Goal: Transaction & Acquisition: Download file/media

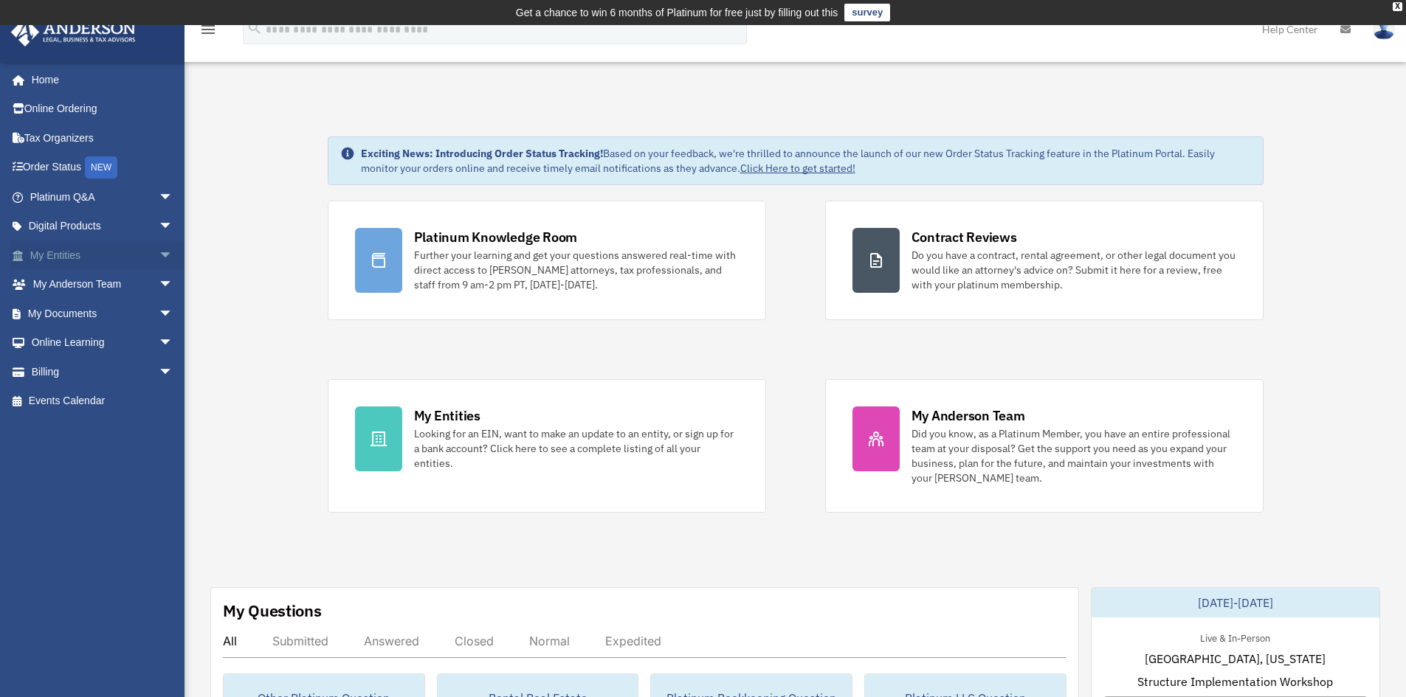
click at [64, 253] on link "My Entities arrow_drop_down" at bounding box center [102, 256] width 185 height 30
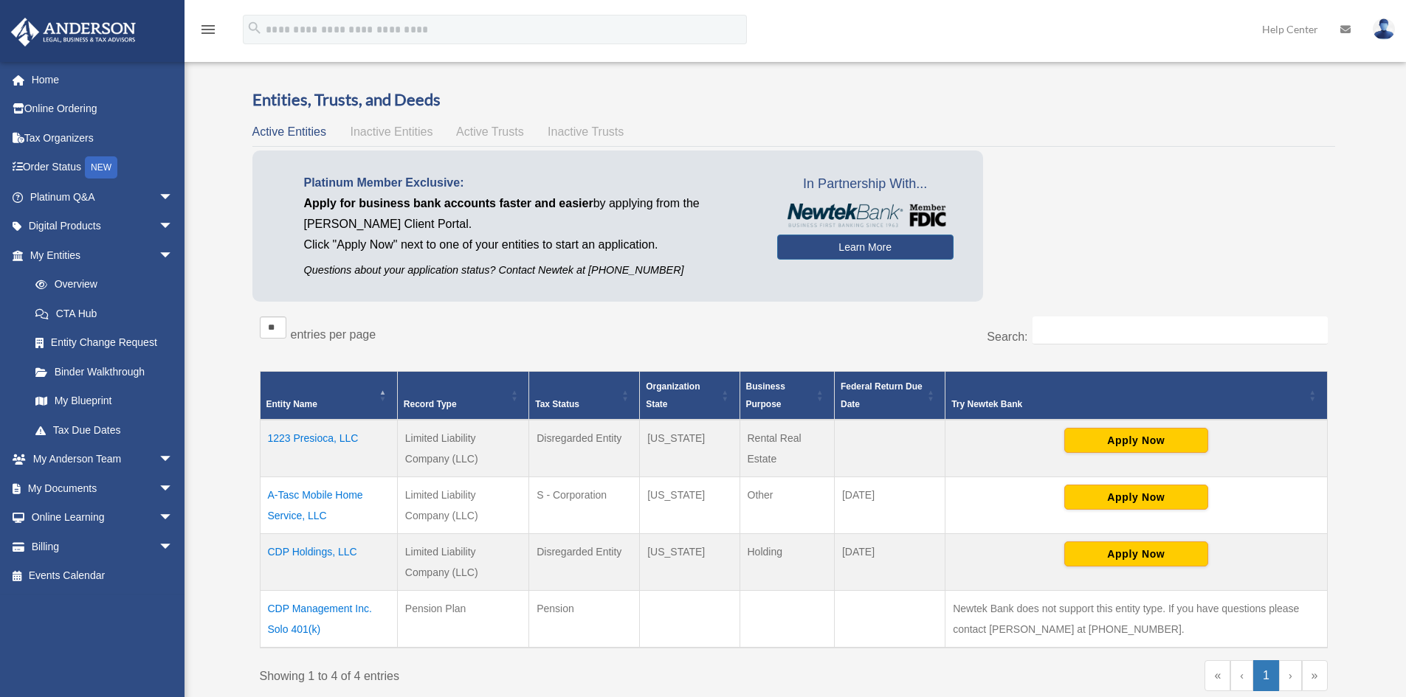
scroll to position [148, 0]
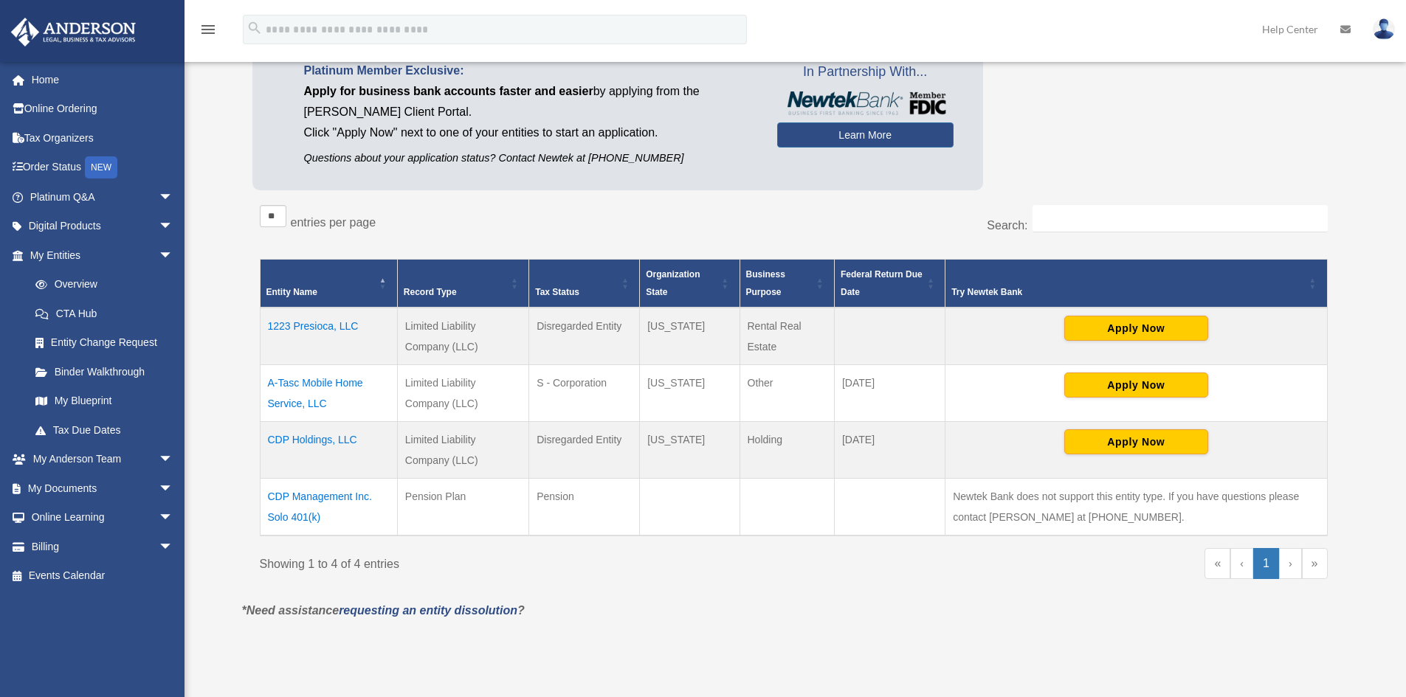
click at [320, 324] on td "1223 Presioca, LLC" at bounding box center [328, 337] width 137 height 58
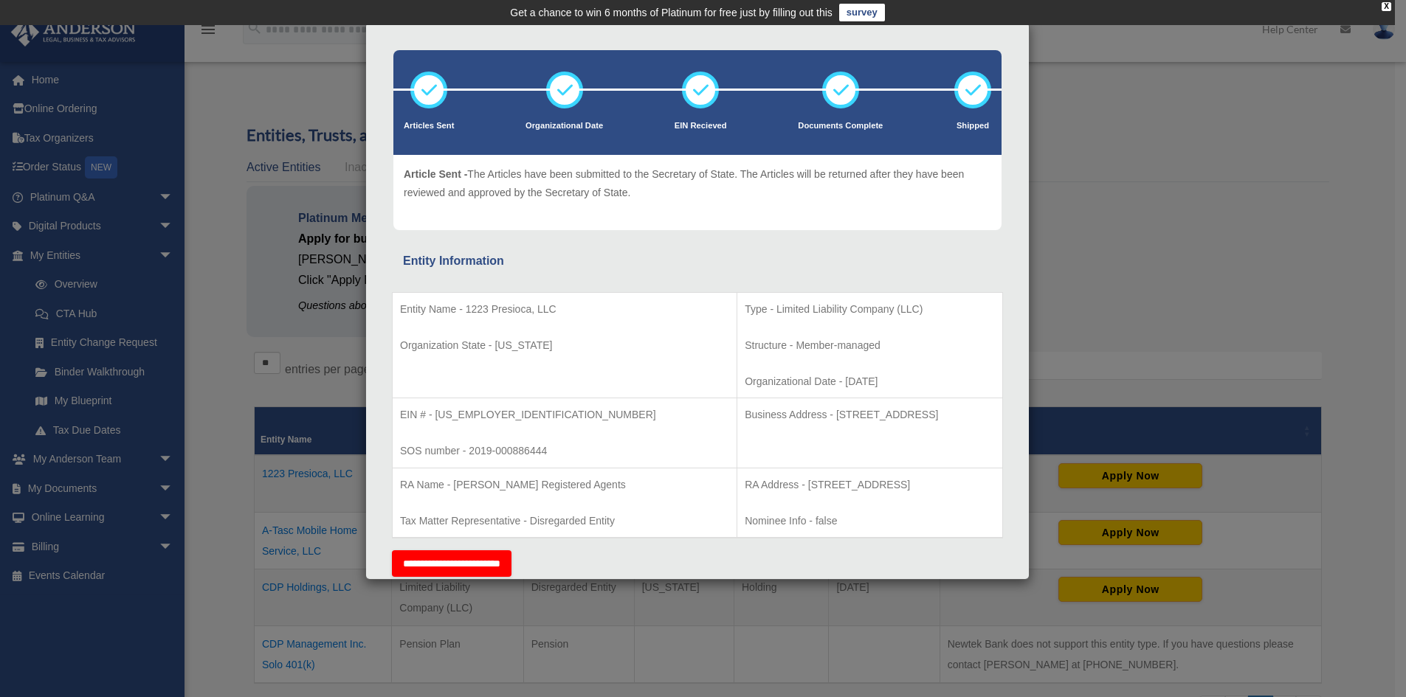
scroll to position [78, 0]
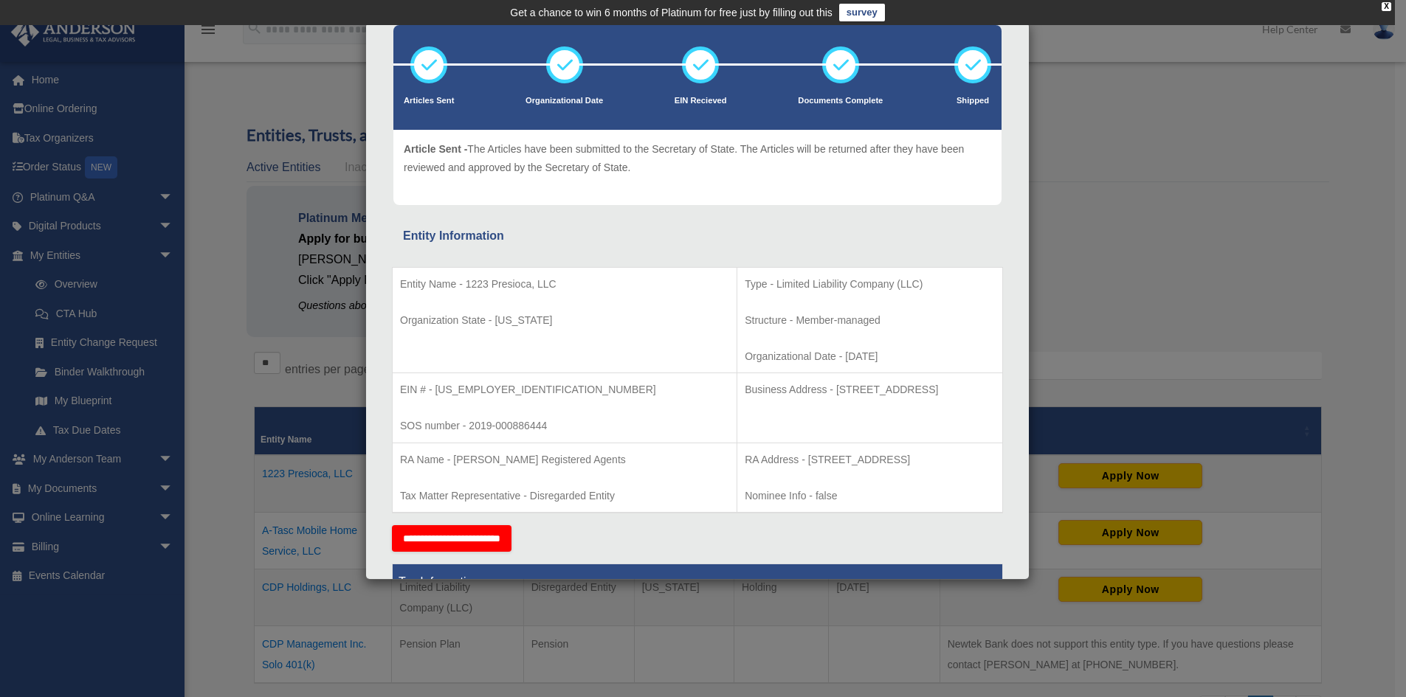
click at [224, 325] on div "Details × Articles Sent Organizational Date" at bounding box center [703, 348] width 1406 height 697
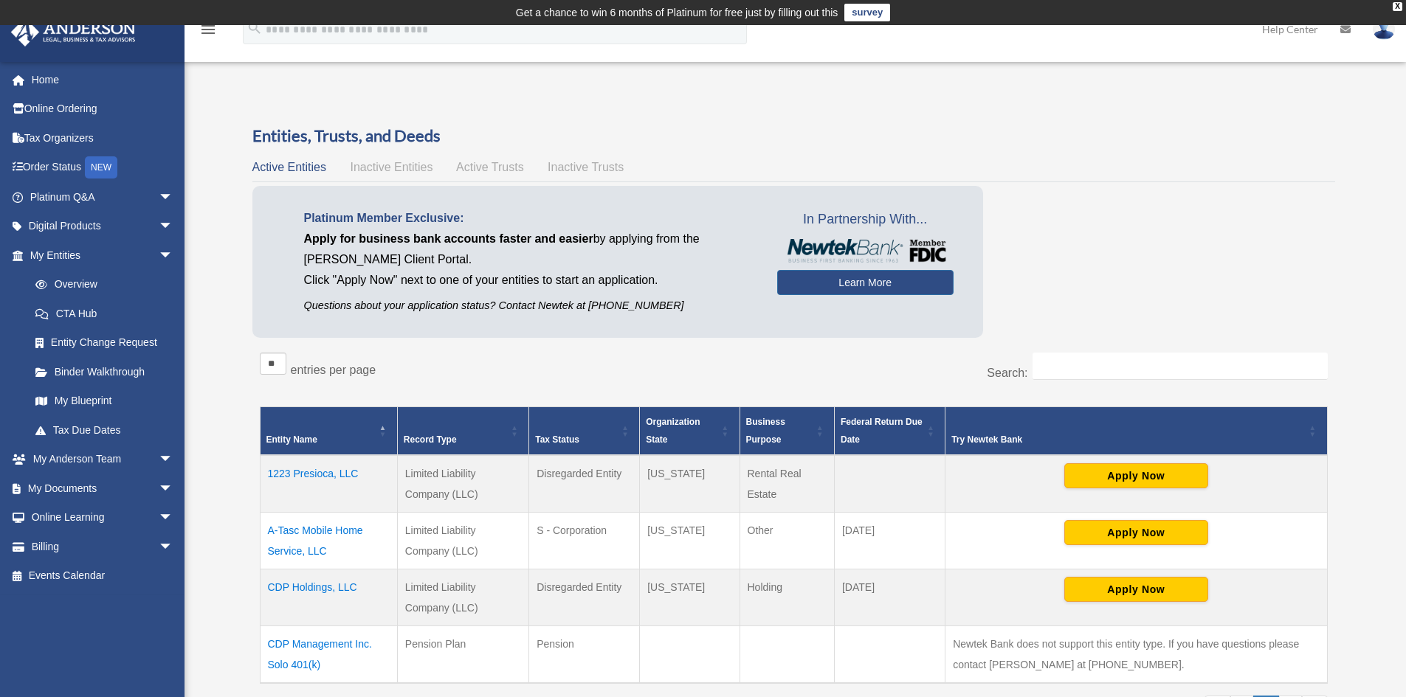
click at [335, 473] on td "1223 Presioca, LLC" at bounding box center [328, 484] width 137 height 58
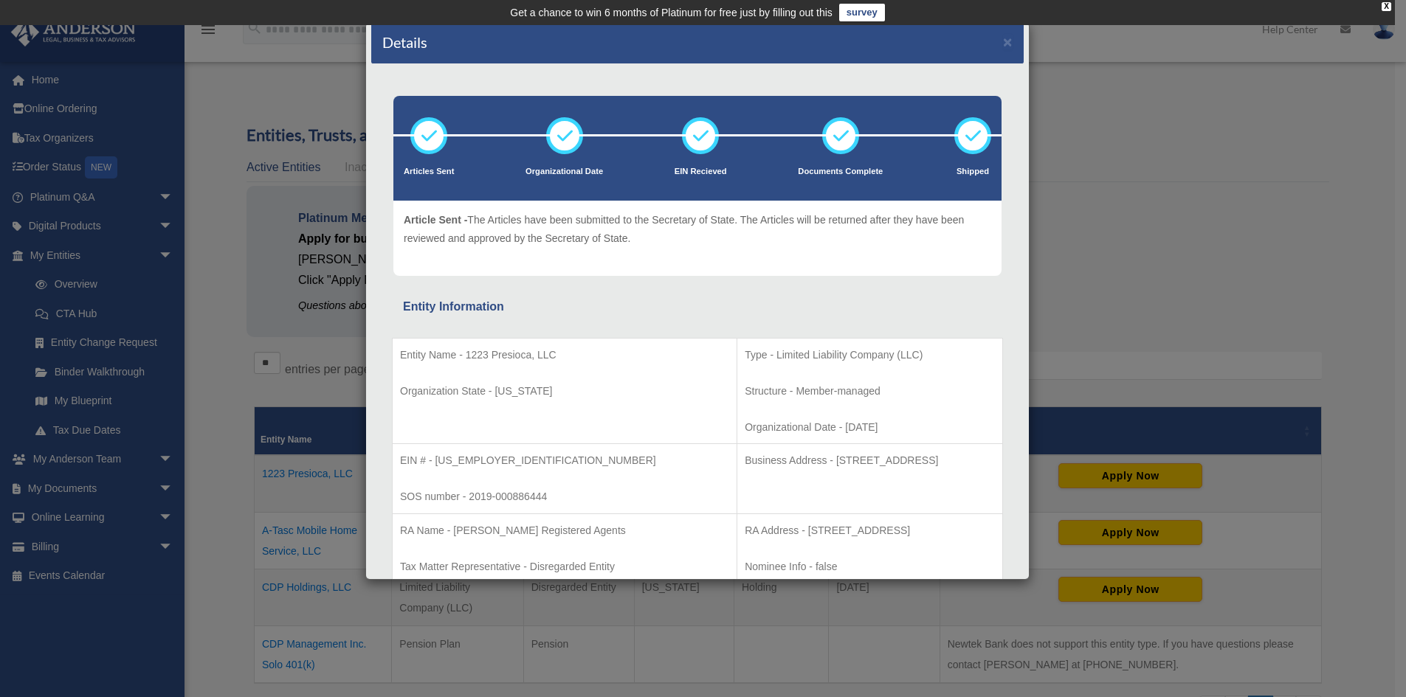
scroll to position [0, 0]
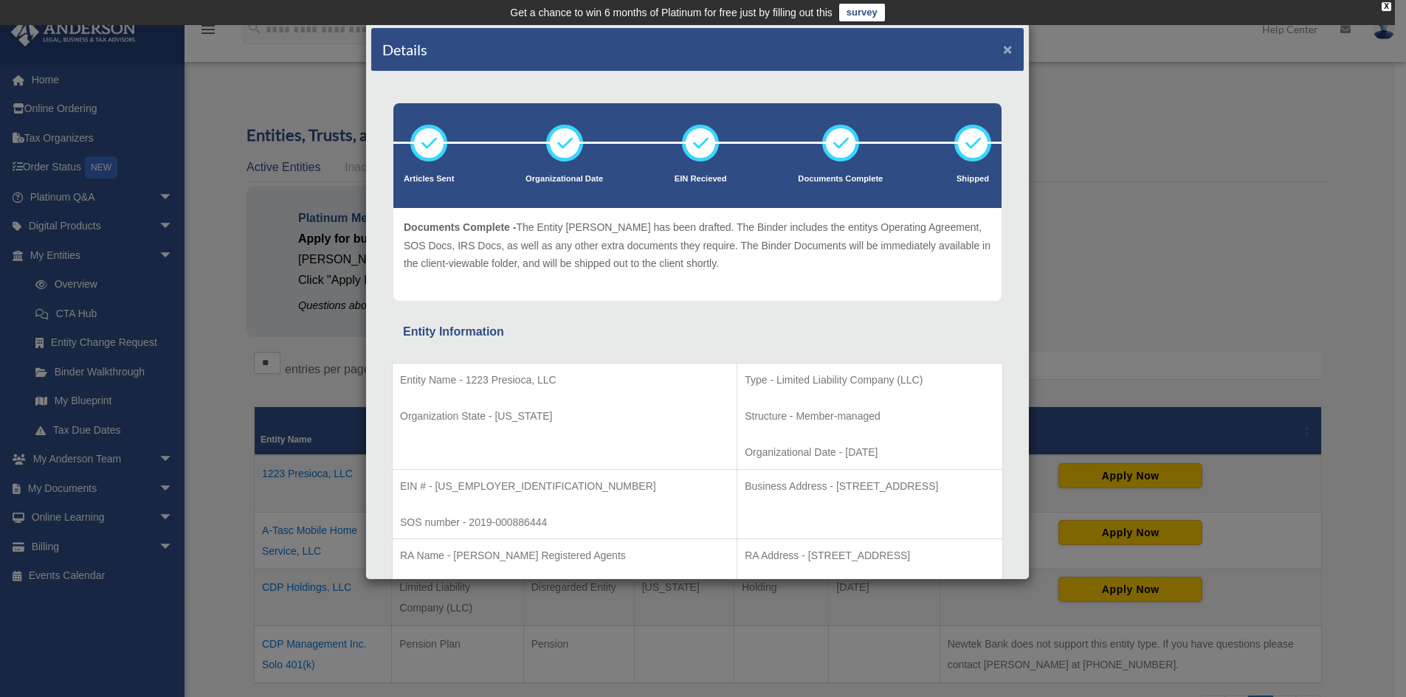
click at [1003, 47] on button "×" at bounding box center [1008, 48] width 10 height 15
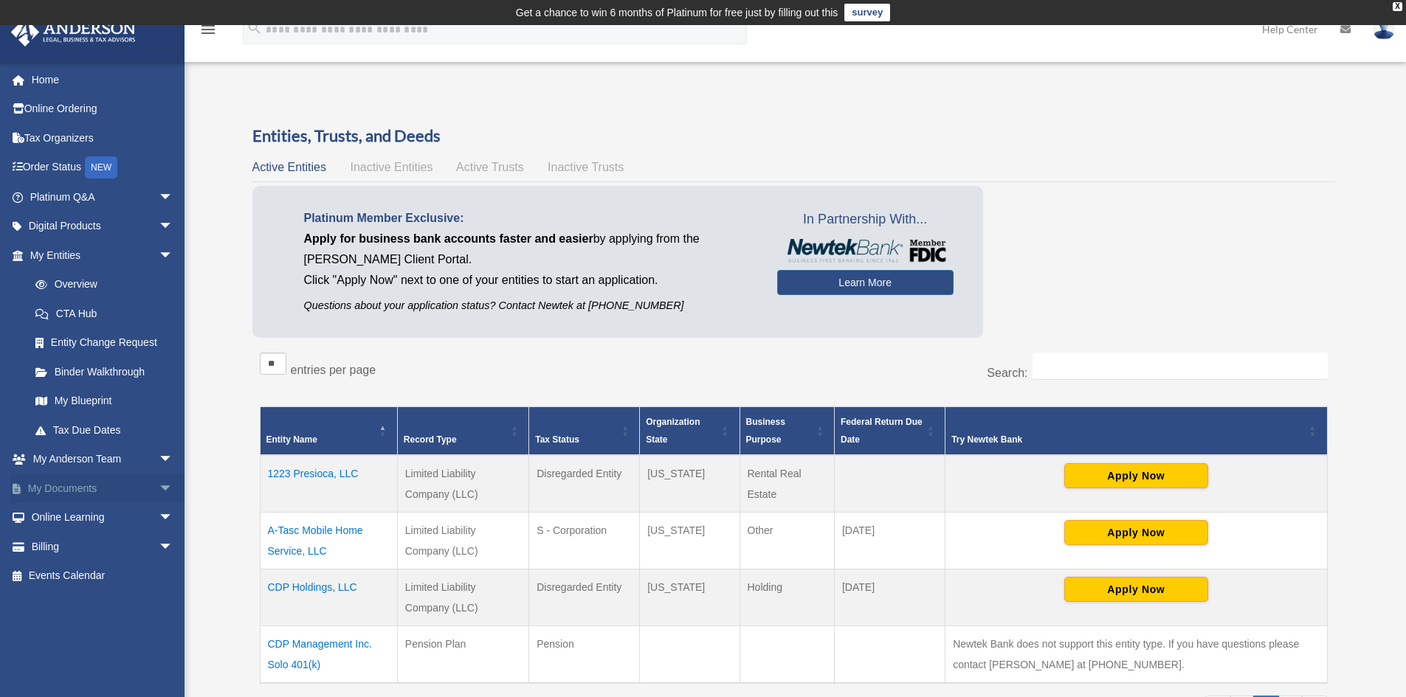
click at [51, 486] on link "My Documents arrow_drop_down" at bounding box center [102, 489] width 185 height 30
click at [159, 484] on span "arrow_drop_down" at bounding box center [174, 489] width 30 height 30
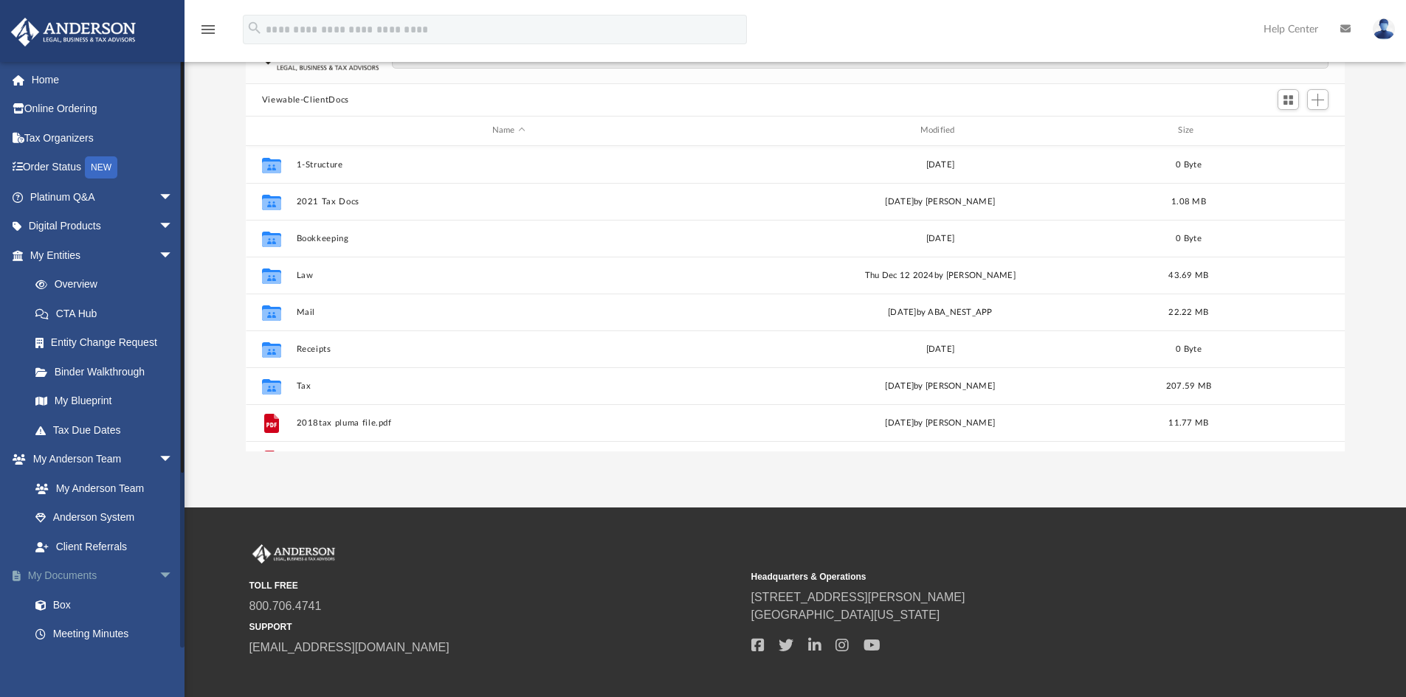
click at [76, 577] on link "My Documents arrow_drop_down" at bounding box center [102, 577] width 185 height 30
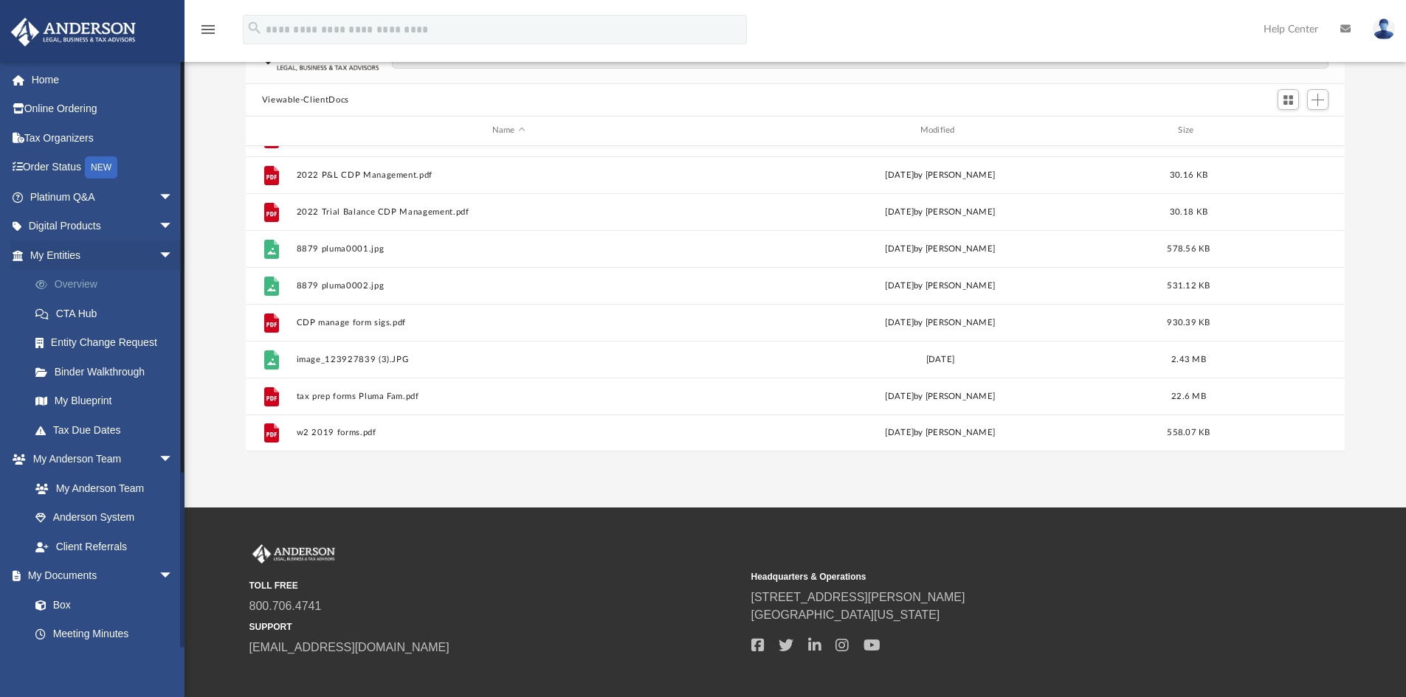
click at [66, 286] on link "Overview" at bounding box center [108, 285] width 175 height 30
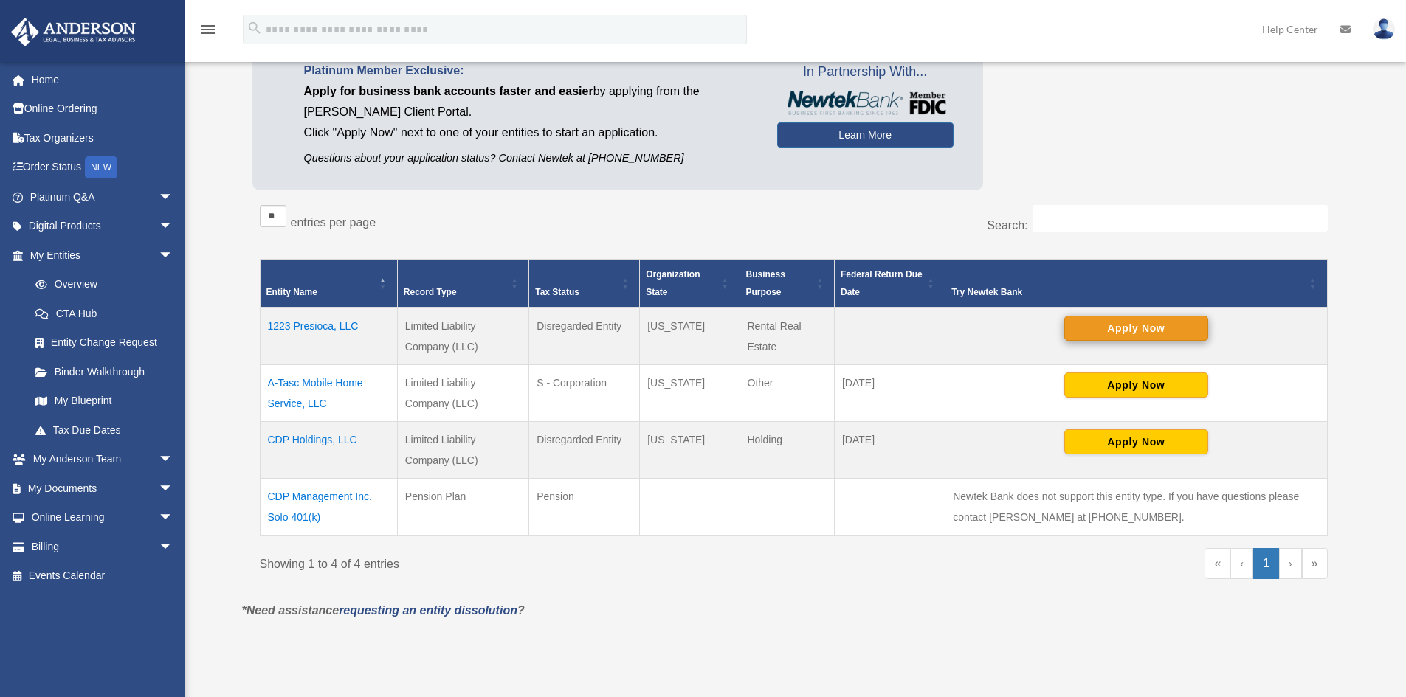
scroll to position [221, 0]
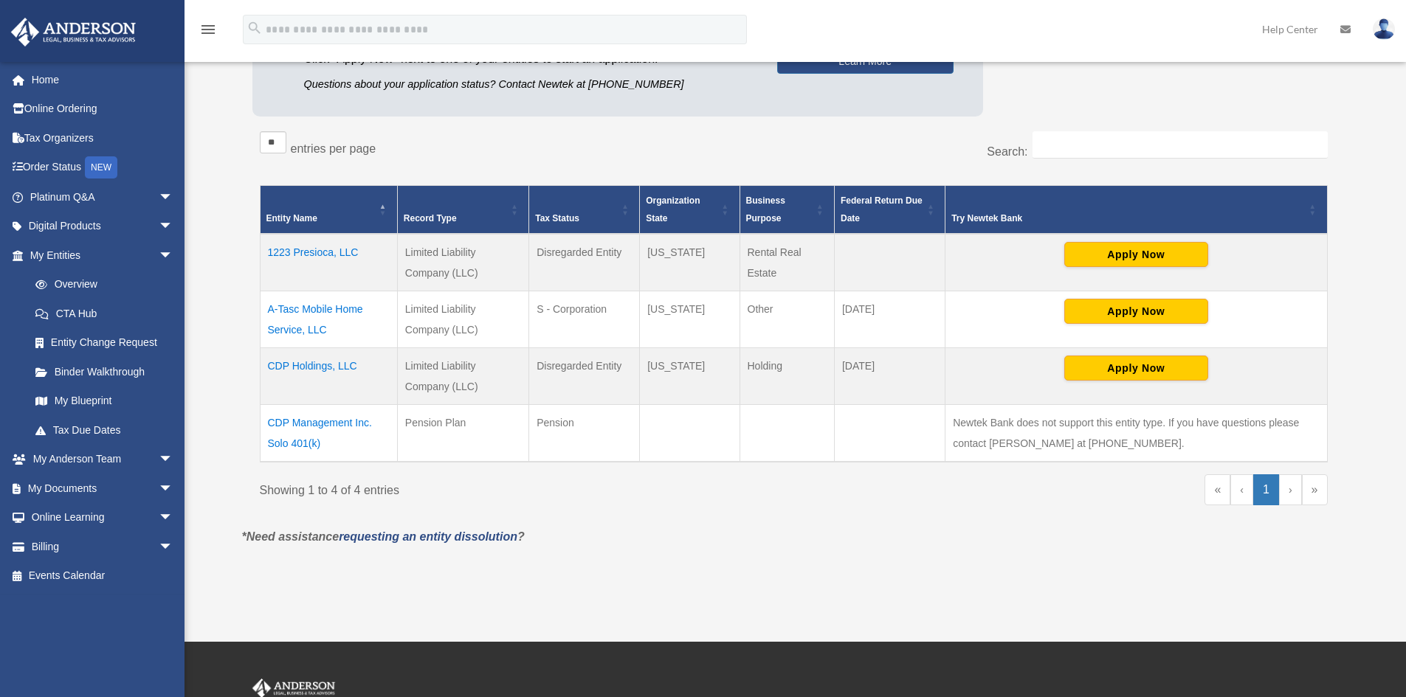
click at [331, 249] on td "1223 Presioca, LLC" at bounding box center [328, 263] width 137 height 58
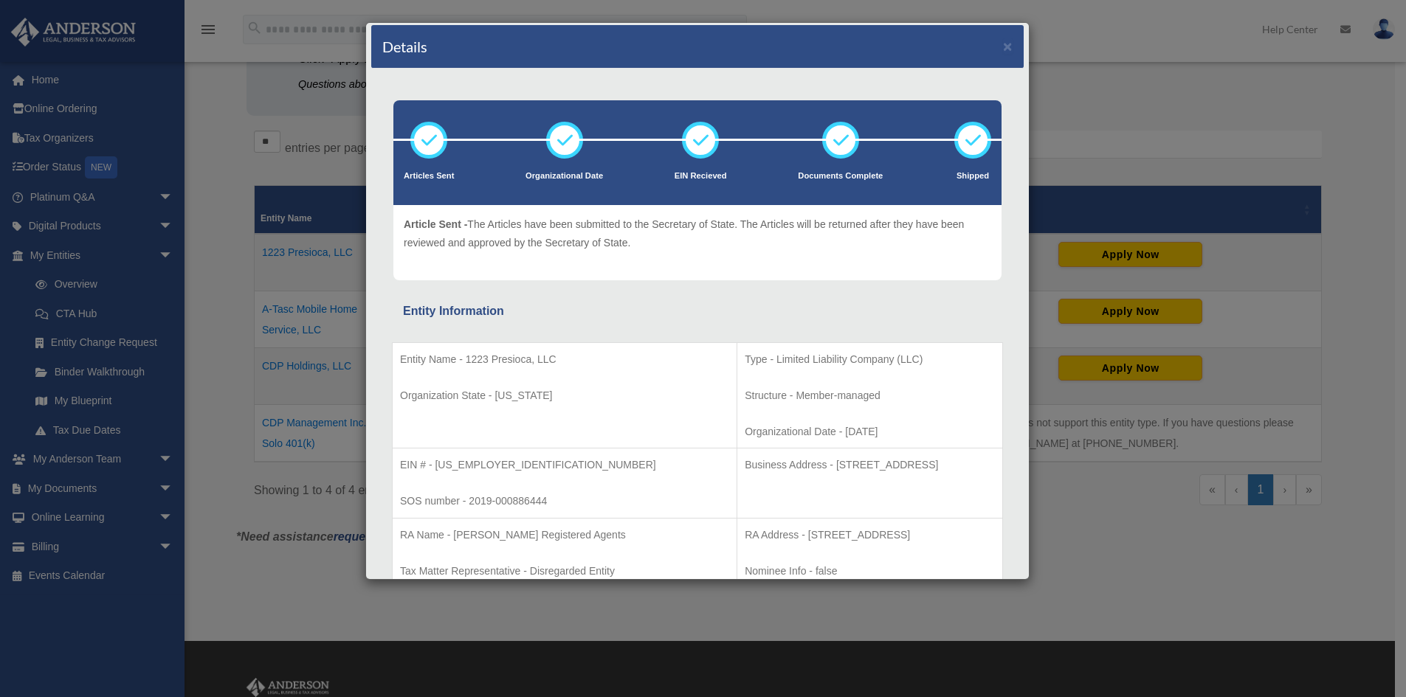
scroll to position [0, 0]
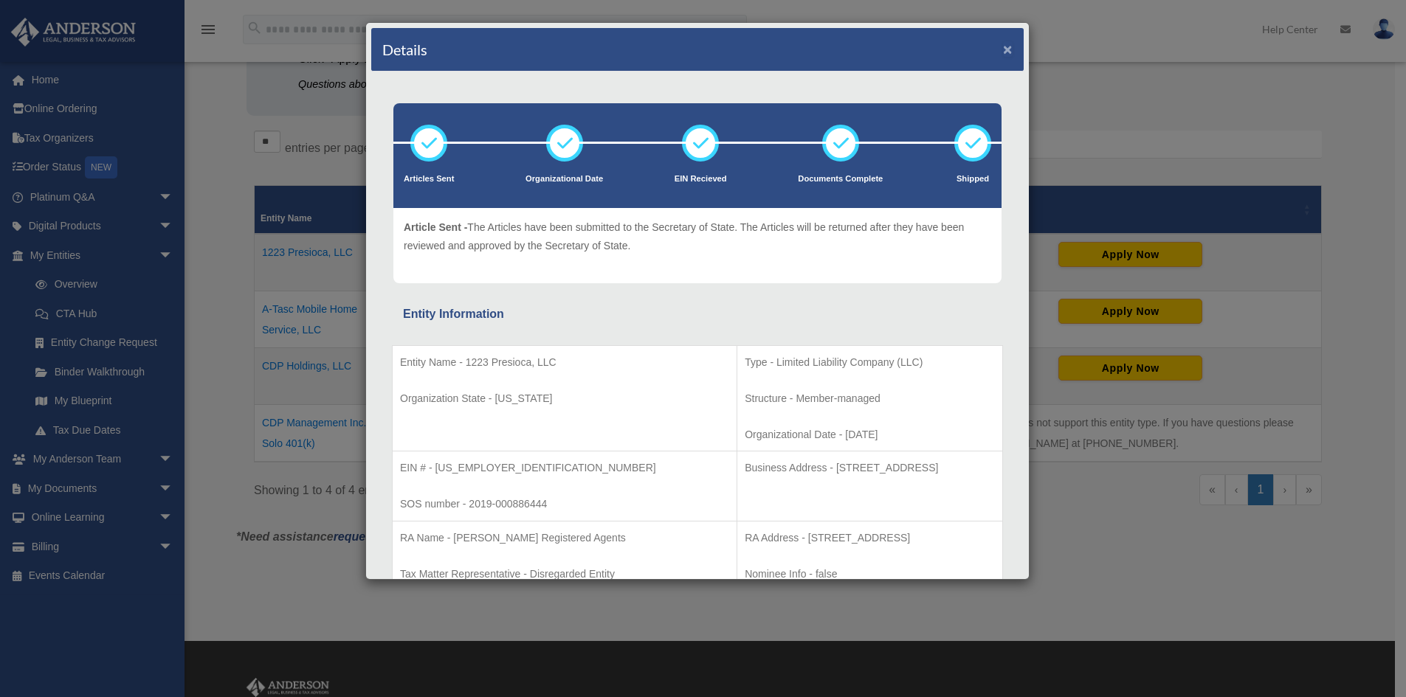
click at [1003, 47] on button "×" at bounding box center [1008, 48] width 10 height 15
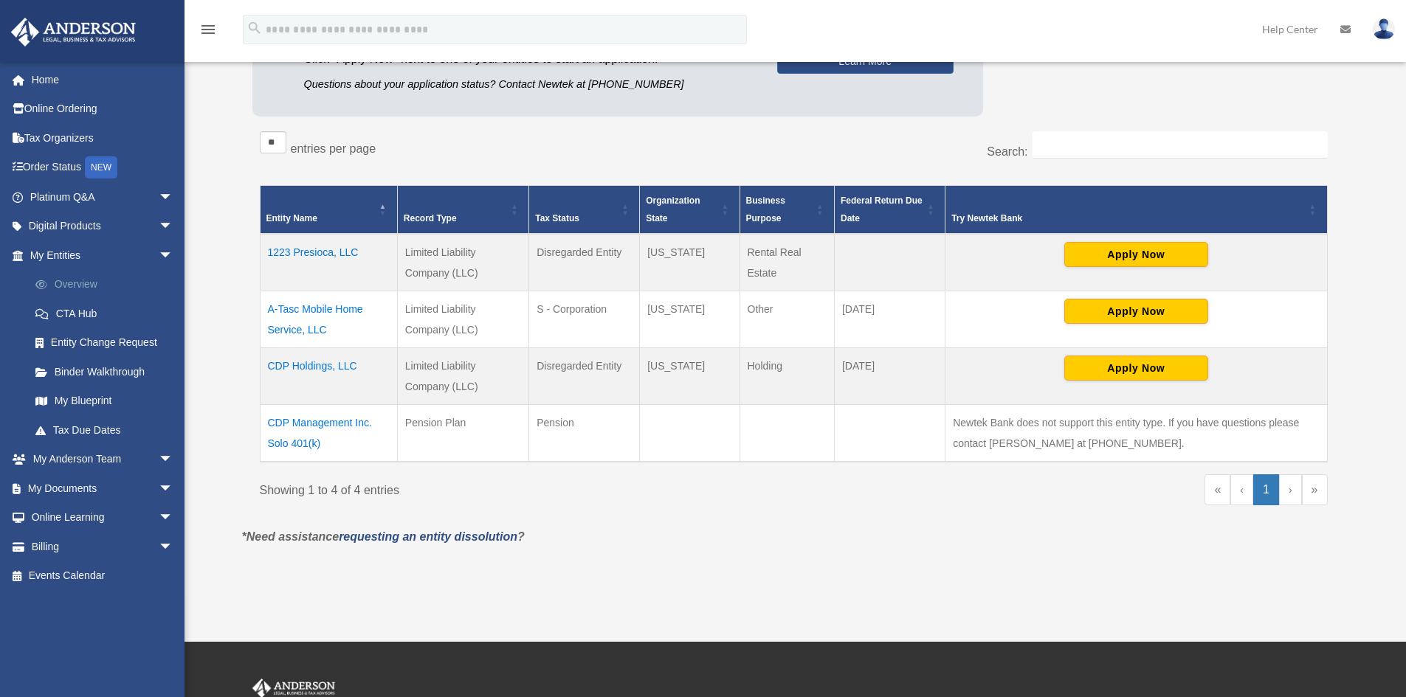
click at [70, 283] on link "Overview" at bounding box center [108, 285] width 175 height 30
click at [75, 283] on link "Overview" at bounding box center [108, 285] width 175 height 30
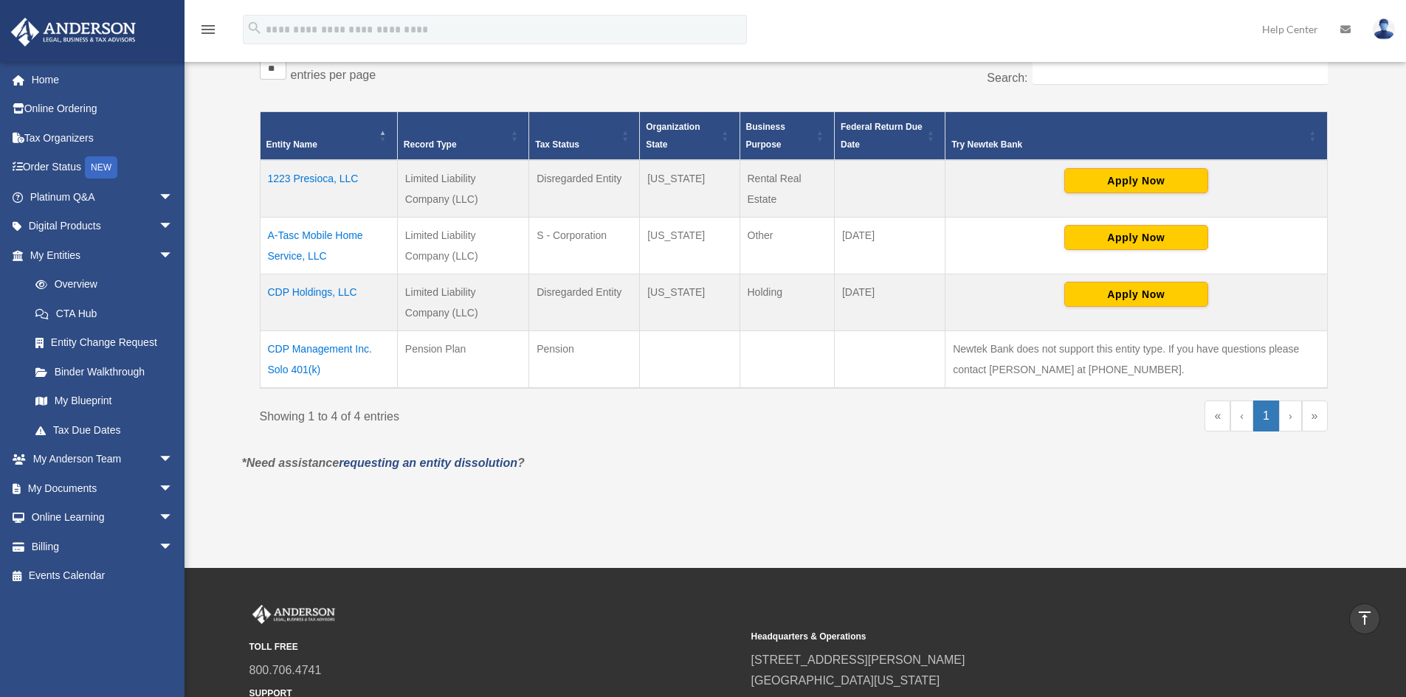
scroll to position [221, 0]
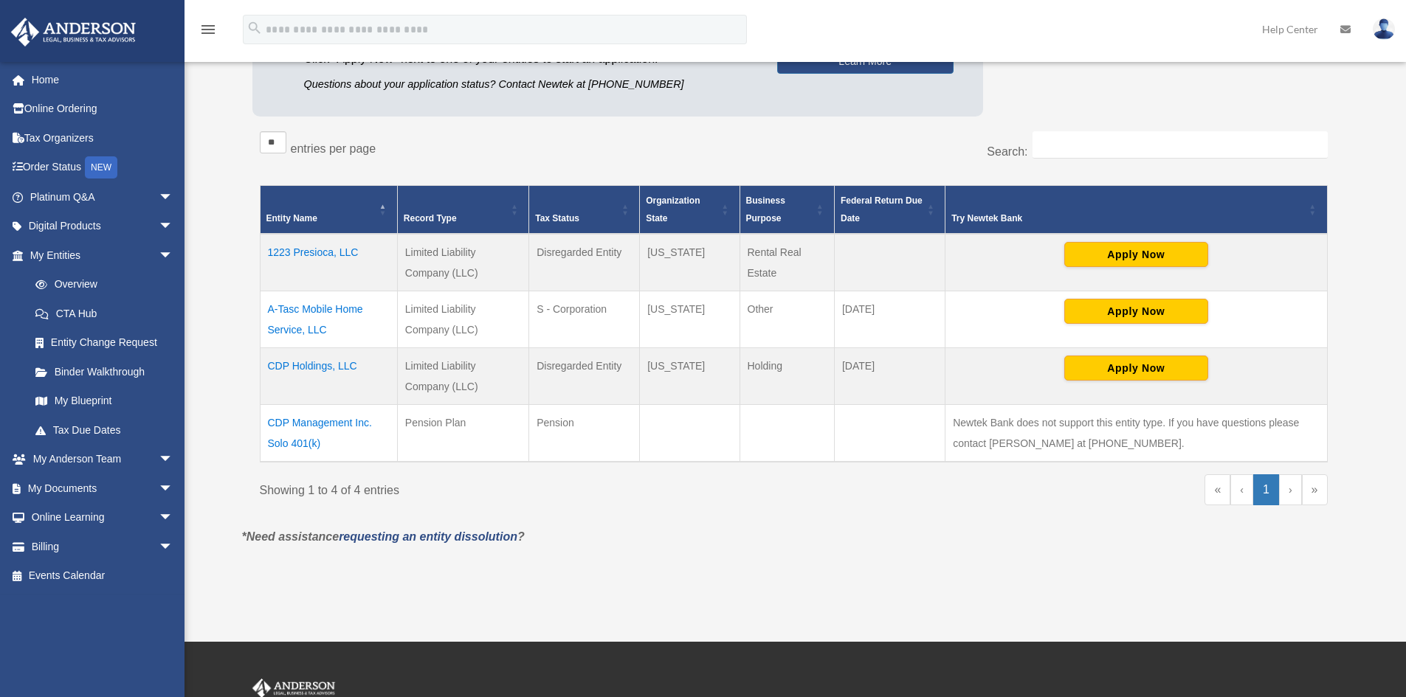
click at [318, 250] on td "1223 Presioca, LLC" at bounding box center [328, 263] width 137 height 58
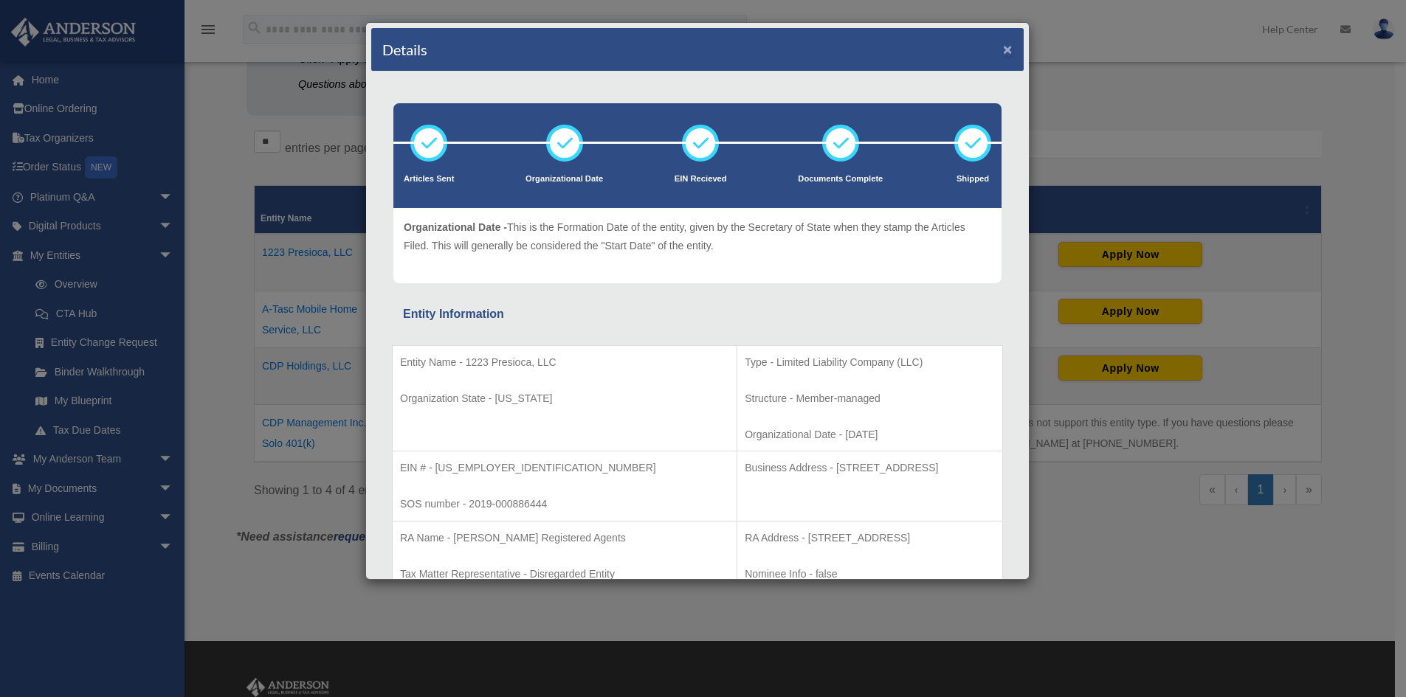
click at [1003, 48] on button "×" at bounding box center [1008, 48] width 10 height 15
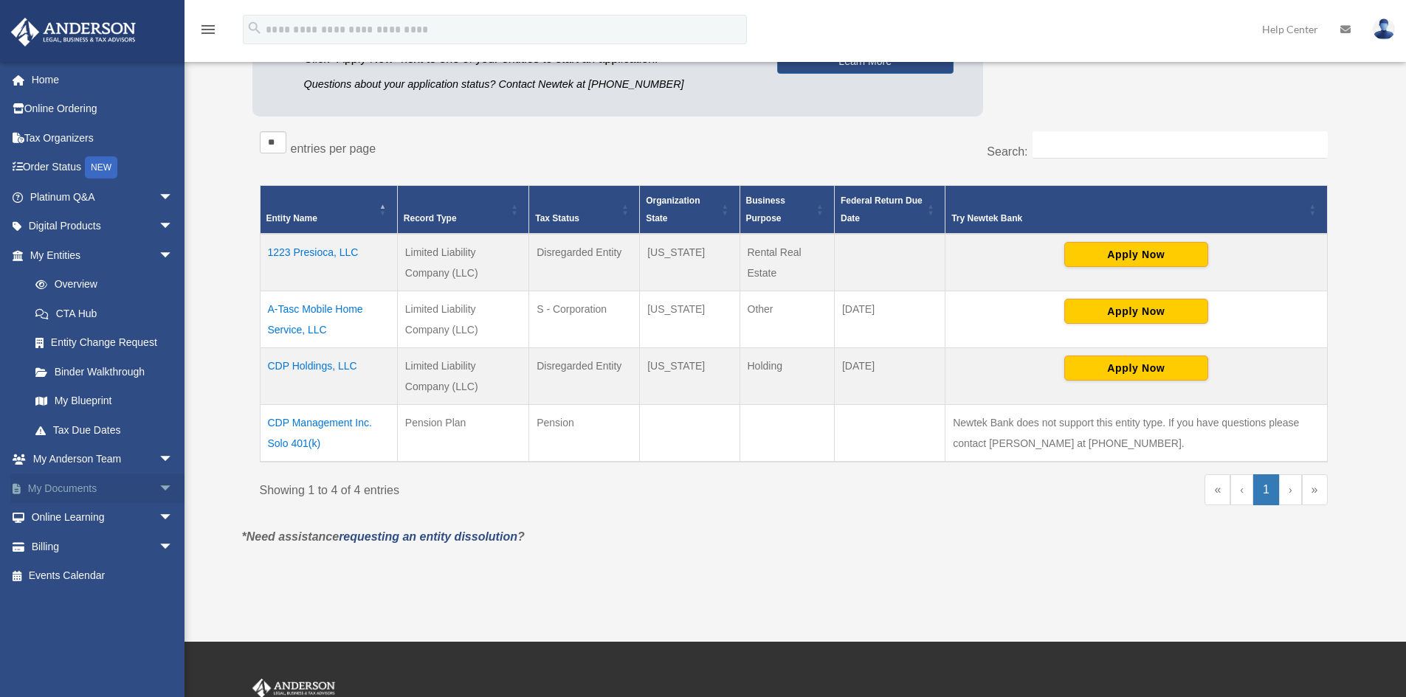
click at [91, 495] on link "My Documents arrow_drop_down" at bounding box center [102, 489] width 185 height 30
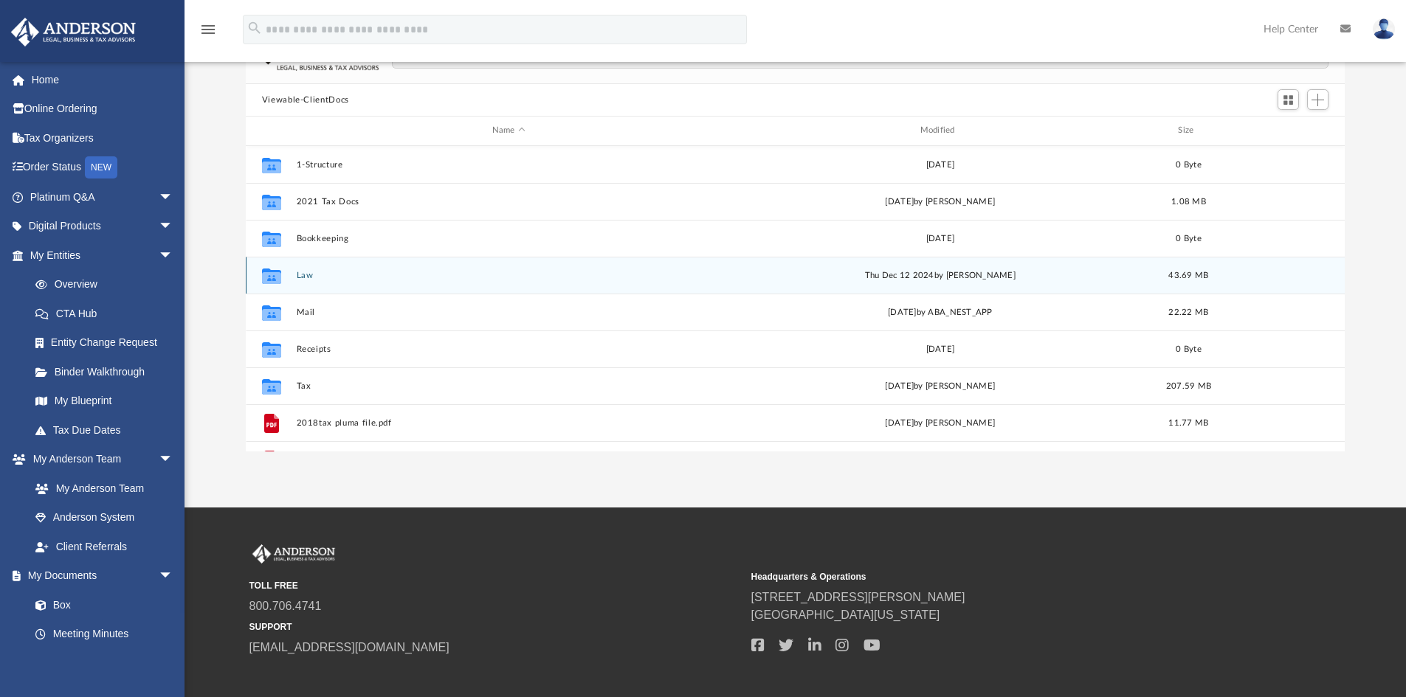
click at [301, 276] on button "Law" at bounding box center [508, 276] width 425 height 10
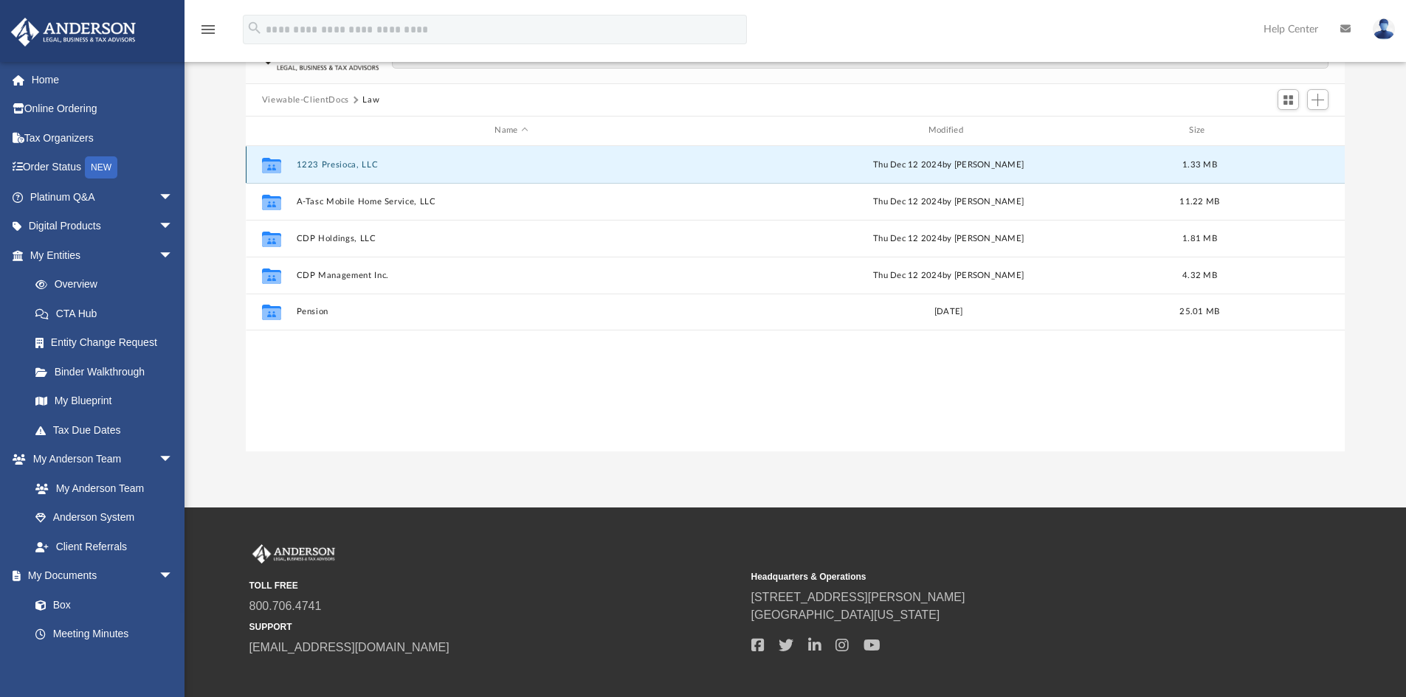
click at [321, 163] on button "1223 Presioca, LLC" at bounding box center [511, 165] width 430 height 10
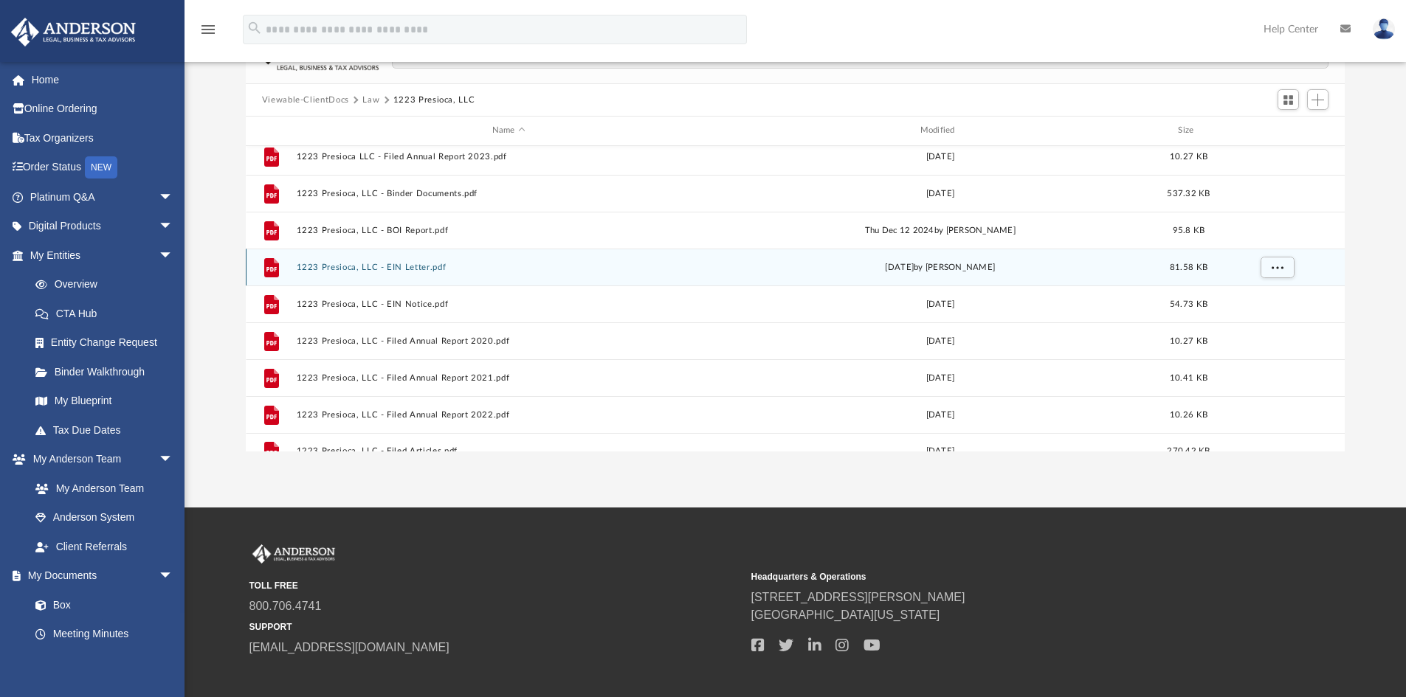
scroll to position [63, 0]
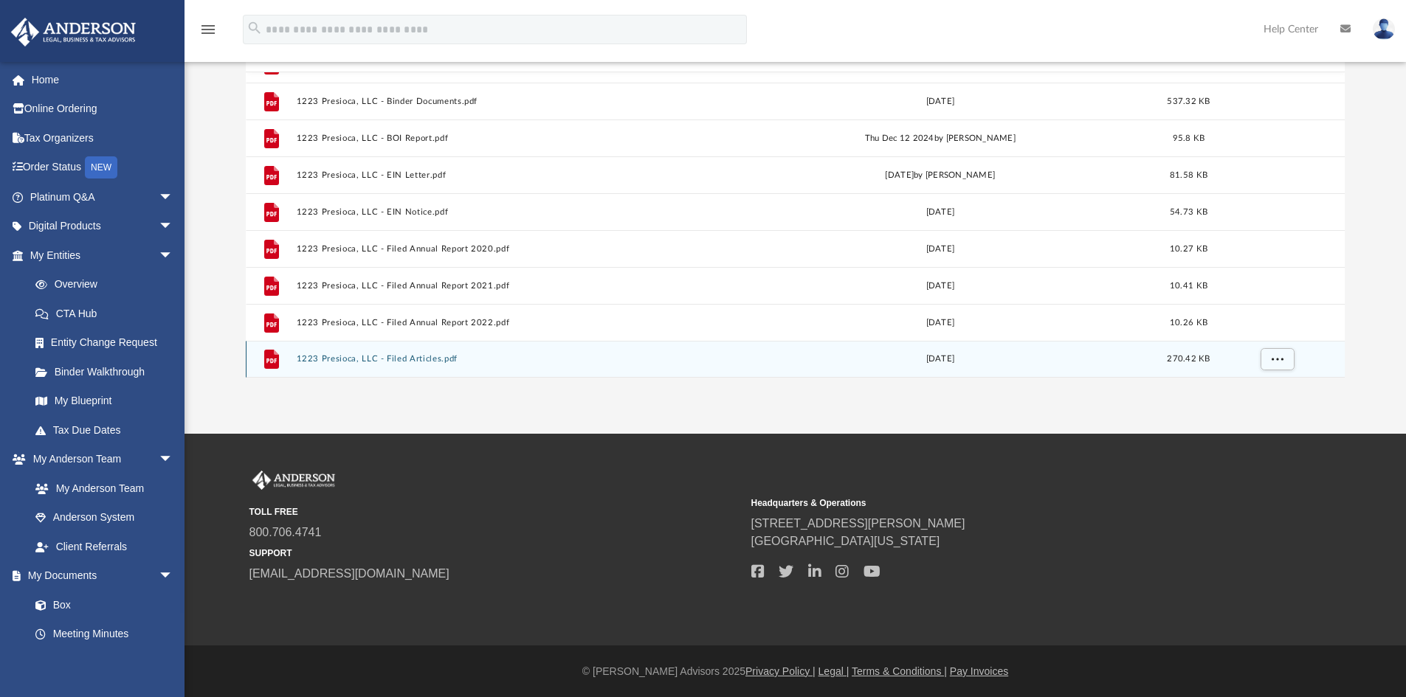
click at [394, 361] on button "1223 Presioca, LLC - Filed Articles.pdf" at bounding box center [508, 359] width 425 height 10
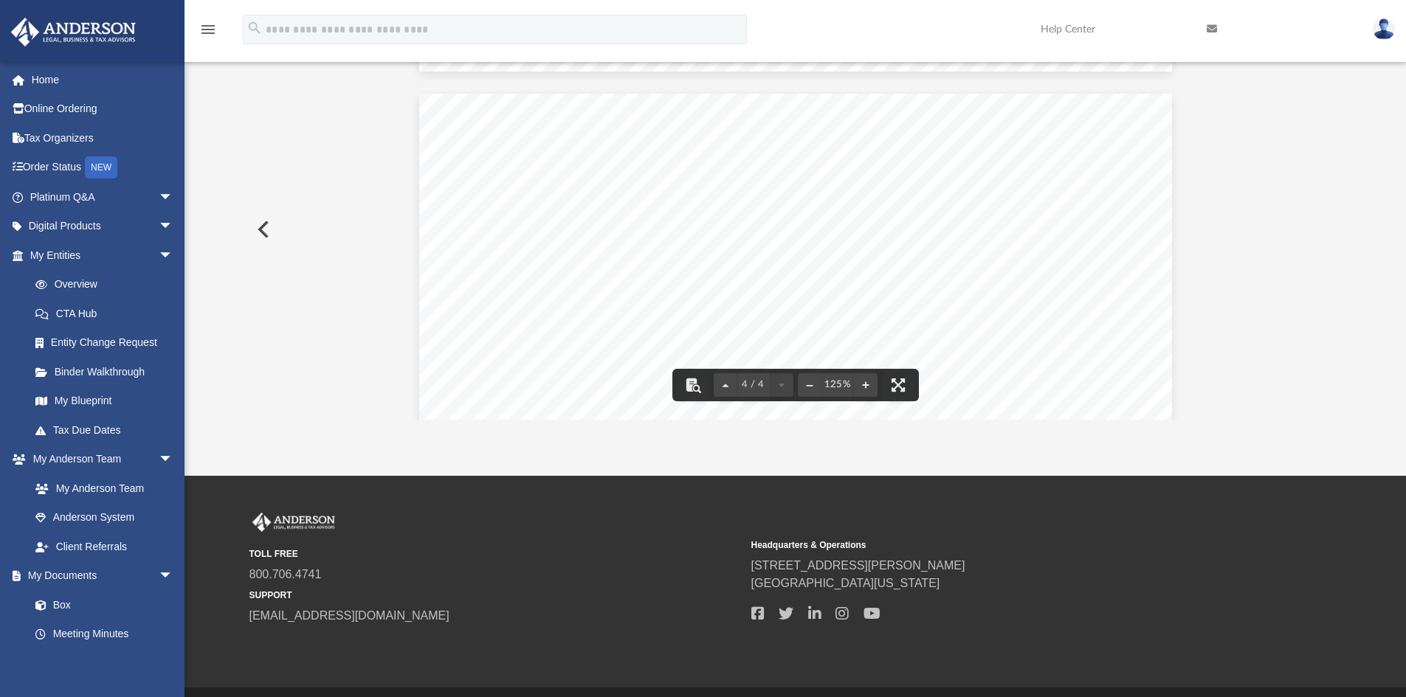
scroll to position [2940, 0]
click at [253, 230] on button "Preview" at bounding box center [262, 229] width 32 height 41
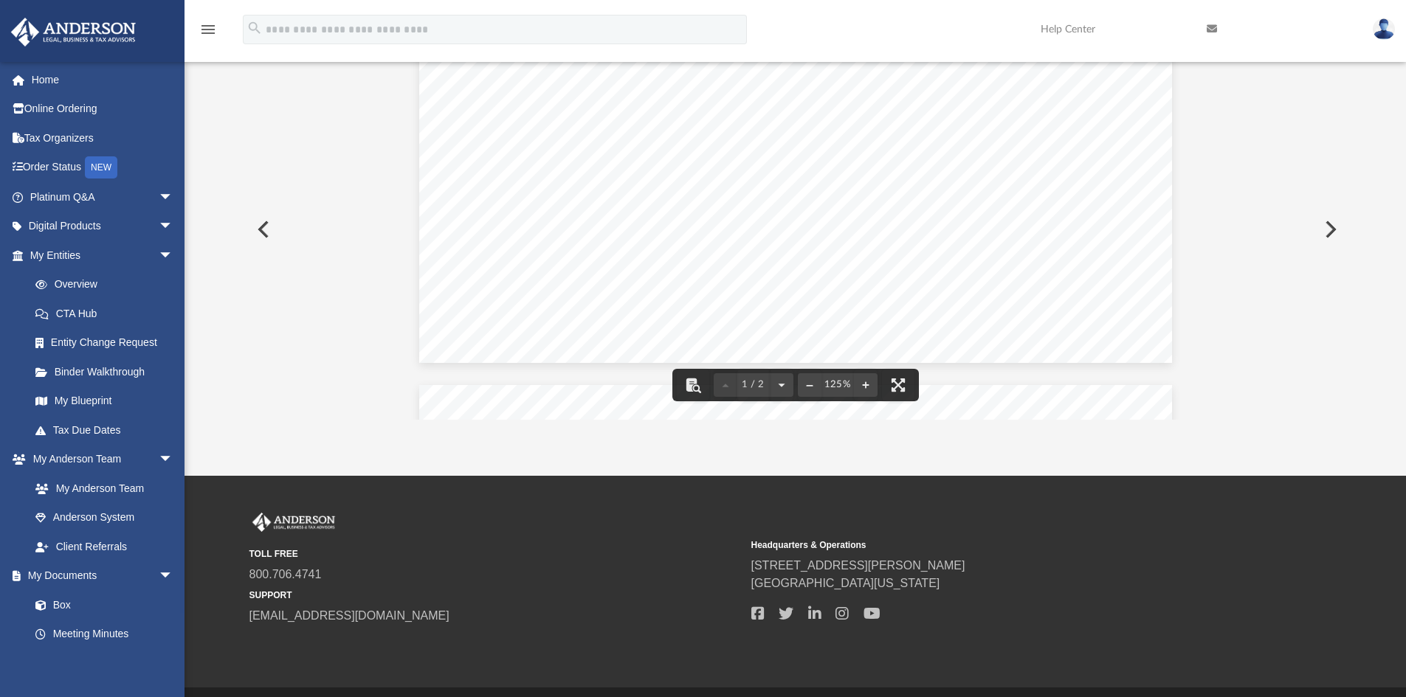
scroll to position [664, 0]
click at [260, 224] on button "Preview" at bounding box center [262, 229] width 32 height 41
click at [269, 232] on button "Preview" at bounding box center [262, 229] width 32 height 41
click at [266, 228] on button "Preview" at bounding box center [262, 229] width 32 height 41
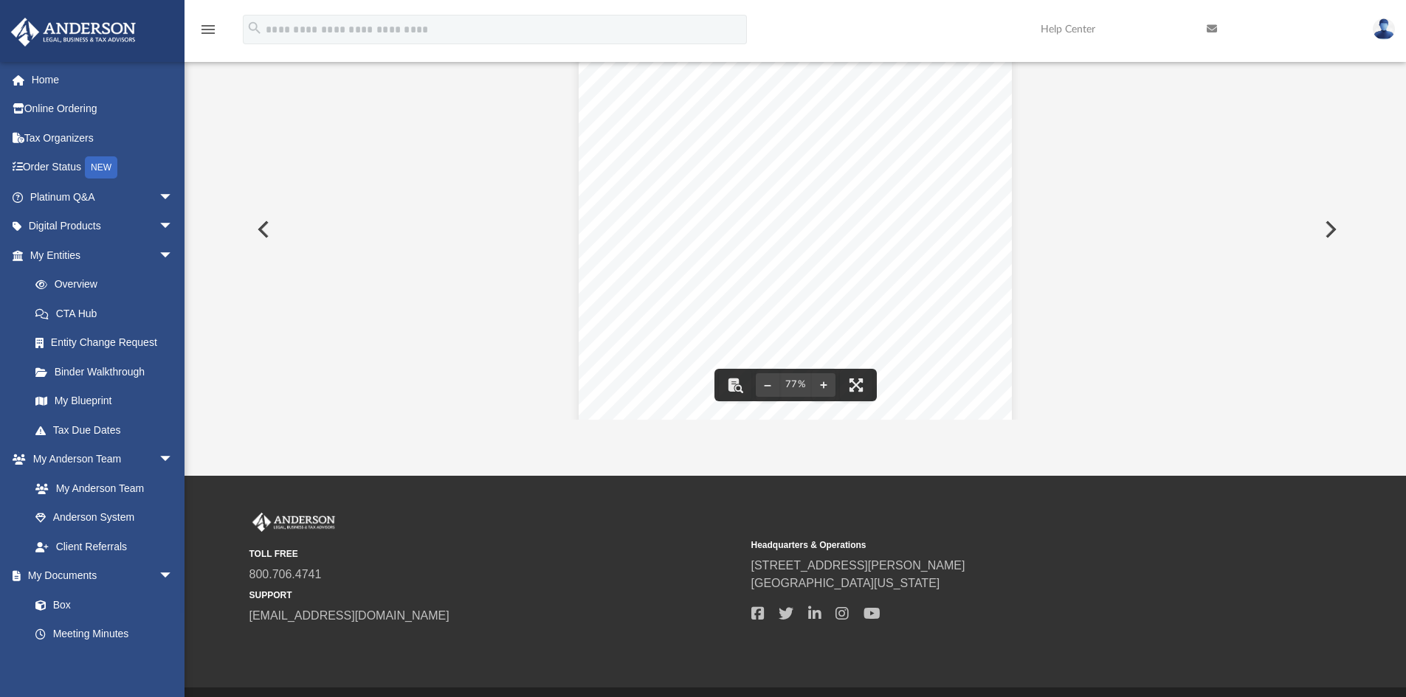
click at [270, 227] on button "Preview" at bounding box center [262, 229] width 32 height 41
click at [264, 228] on button "Preview" at bounding box center [262, 229] width 32 height 41
click at [263, 229] on button "Preview" at bounding box center [262, 229] width 32 height 41
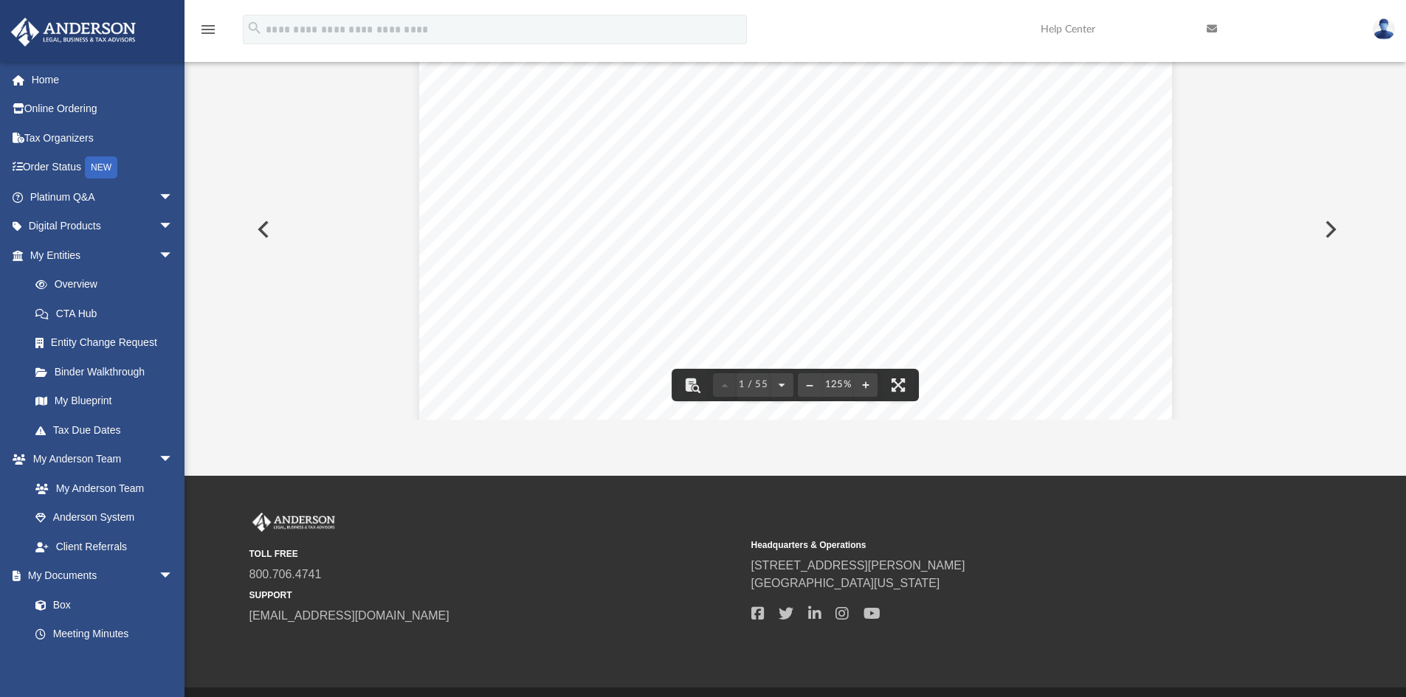
scroll to position [0, 0]
drag, startPoint x: 751, startPoint y: 138, endPoint x: 1032, endPoint y: 167, distance: 281.9
click at [1030, 167] on div "December 03, 2019 Dulce Pluma 2562 Howard Ave San Deigo, CA 92104 Re: 1223 Pres…" at bounding box center [795, 537] width 753 height 974
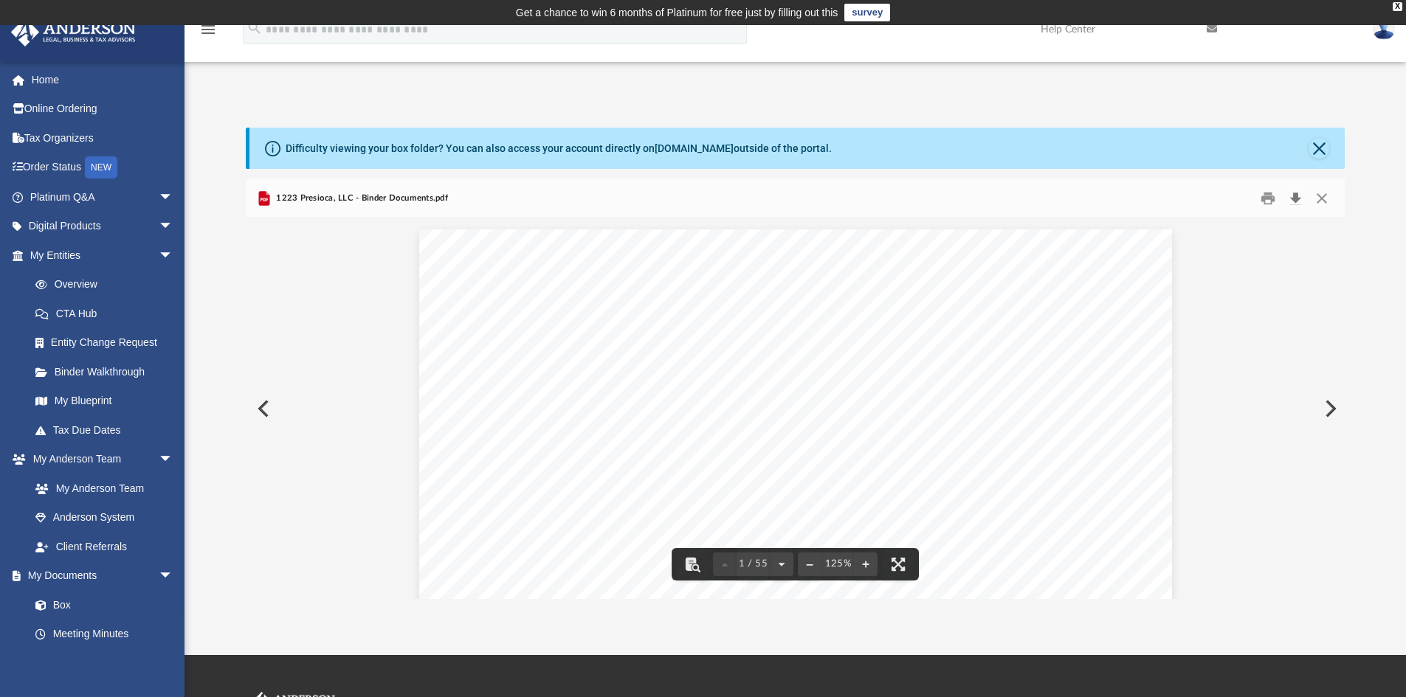
click at [1296, 193] on button "Download" at bounding box center [1295, 198] width 27 height 23
